Goal: Find specific page/section

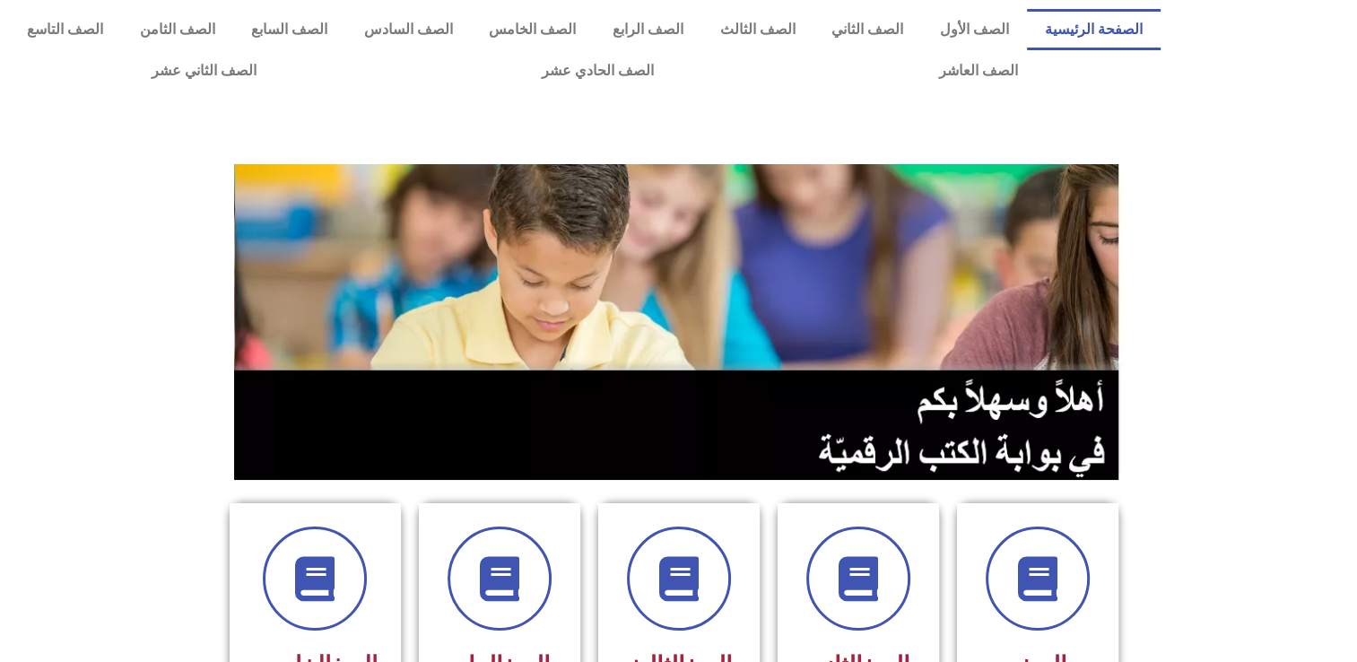
click at [1353, 653] on section "الصف الأول الصف الثاني الصف الثالث الصف الرابع الصف الخامس" at bounding box center [678, 625] width 1357 height 288
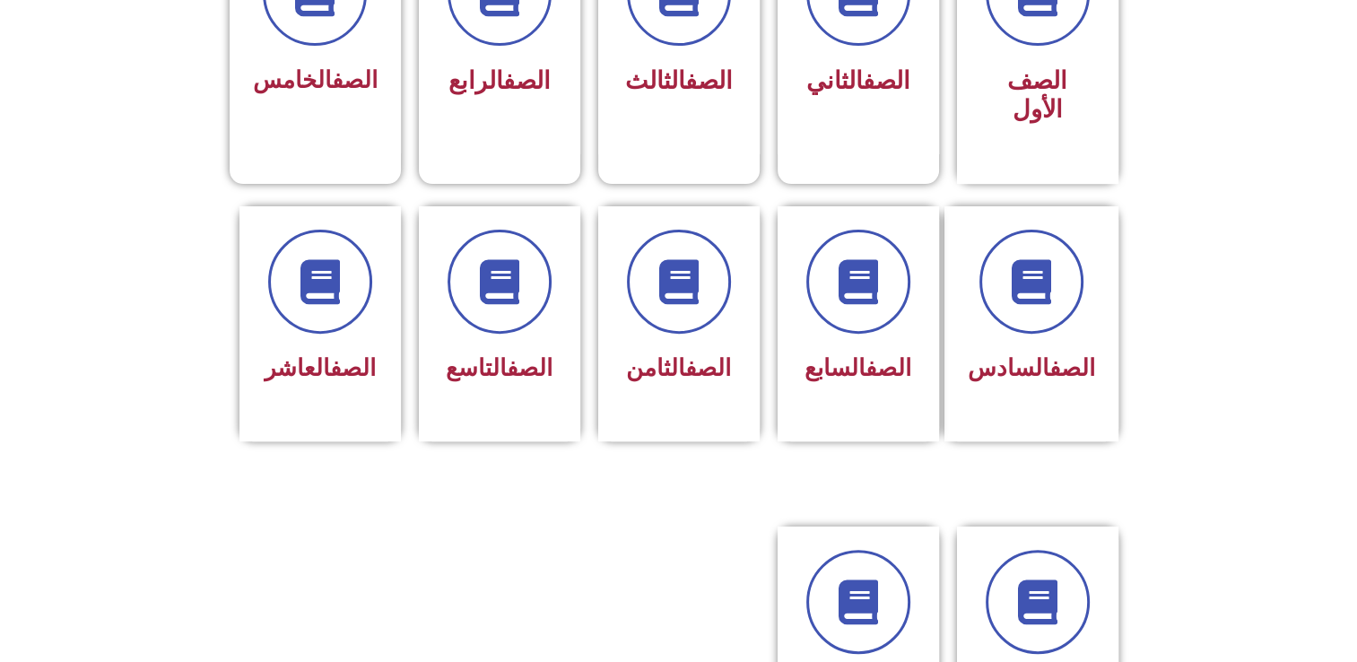
scroll to position [657, 0]
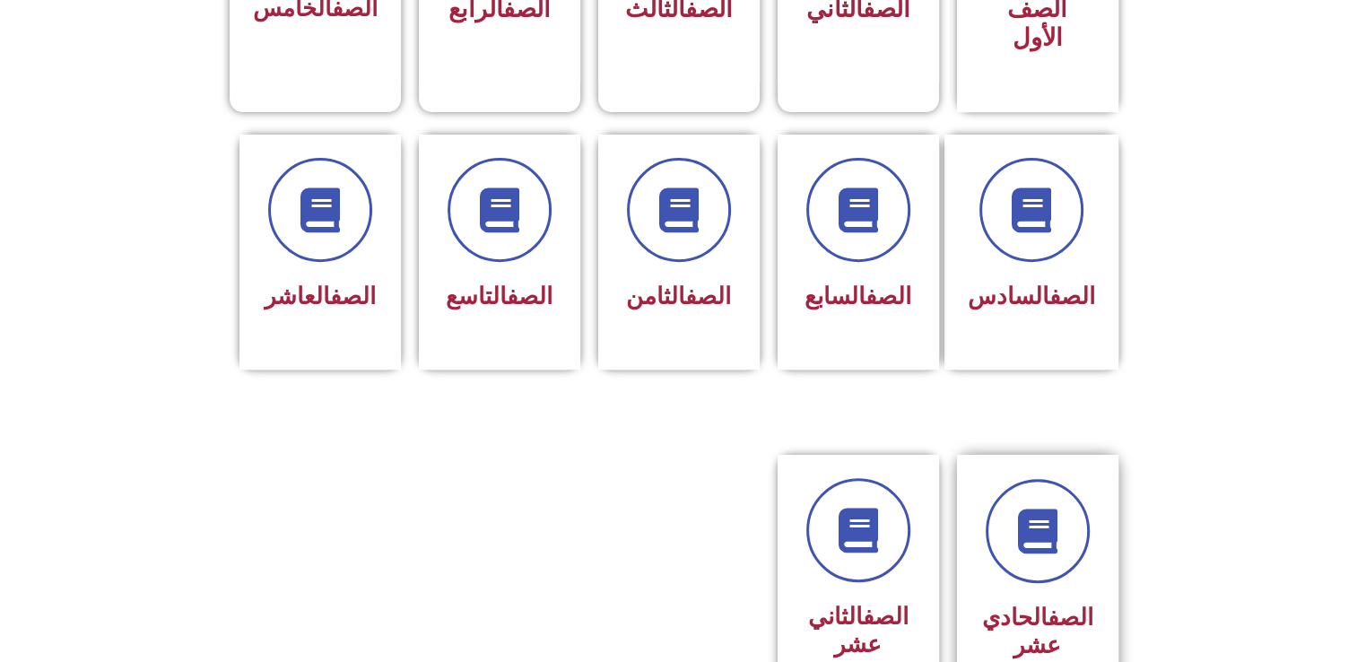
click at [1026, 604] on h3 "الصف الحادي عشر" at bounding box center [1037, 632] width 113 height 56
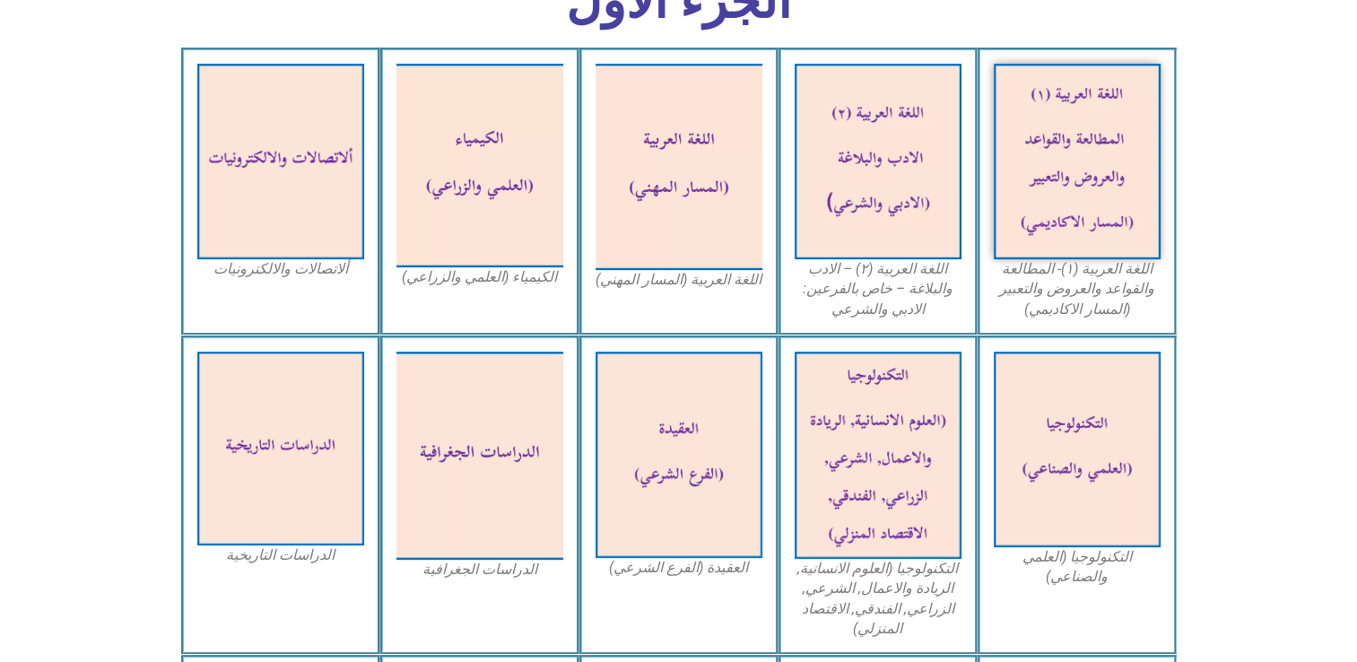
scroll to position [621, 0]
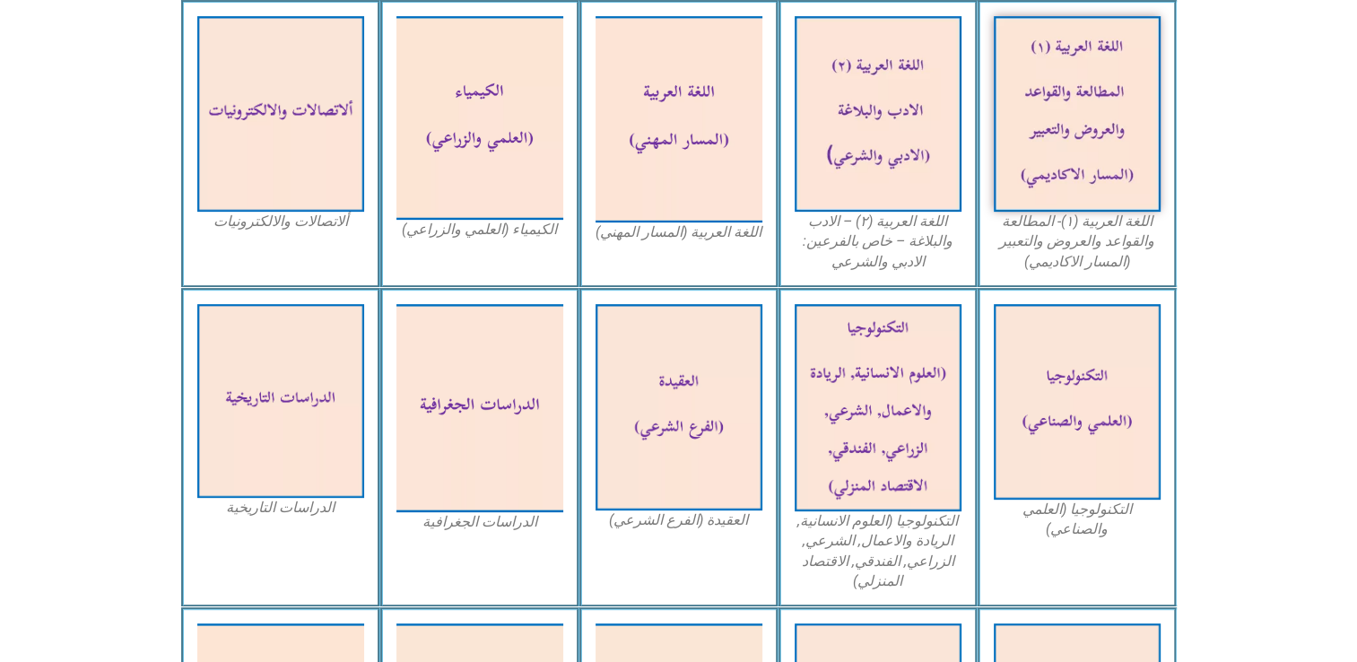
click at [510, 521] on figcaption "الدراسات الجغرافية" at bounding box center [480, 522] width 167 height 20
